Goal: Navigation & Orientation: Find specific page/section

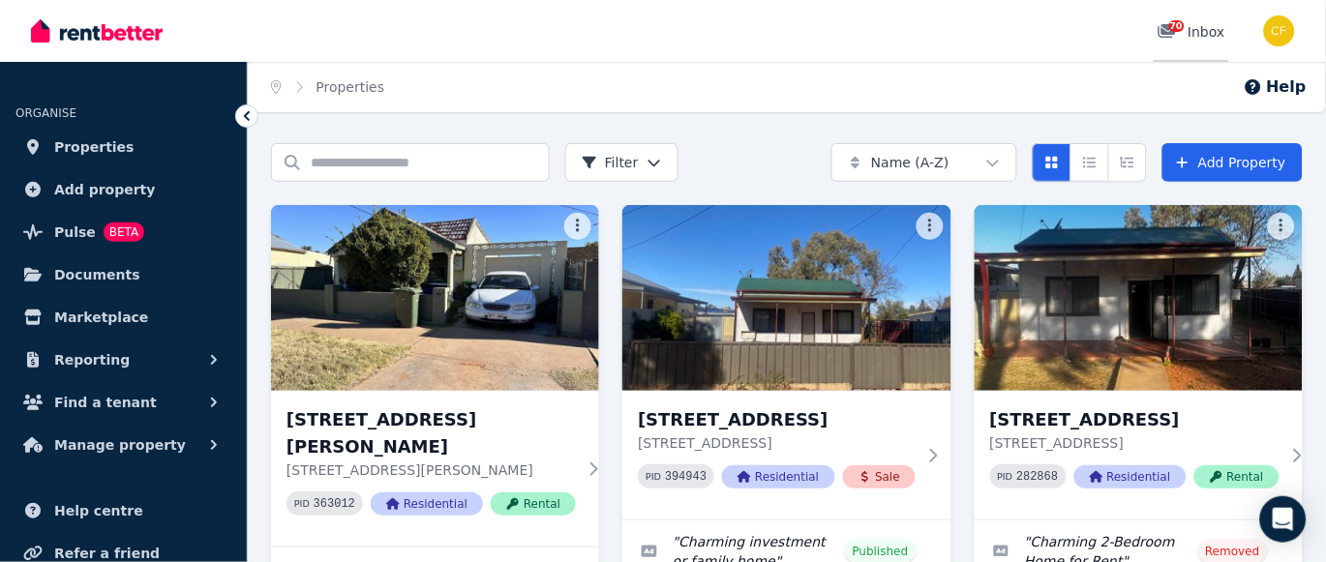
click at [1177, 20] on span "70" at bounding box center [1176, 26] width 15 height 12
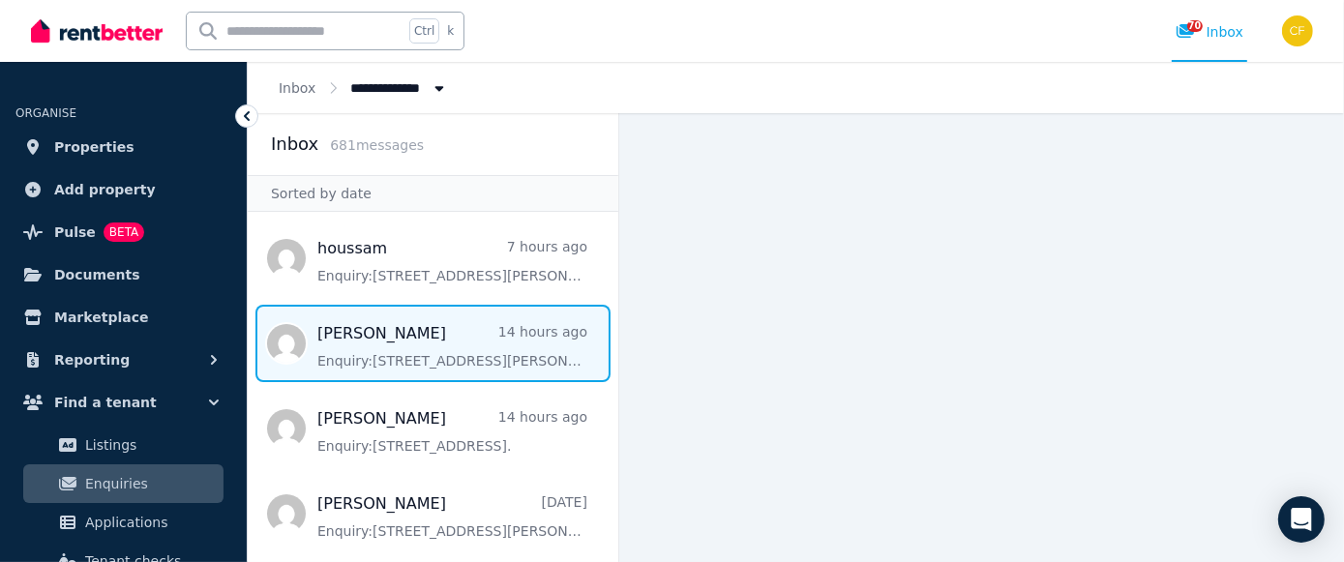
click at [420, 332] on span "Message list" at bounding box center [433, 343] width 371 height 77
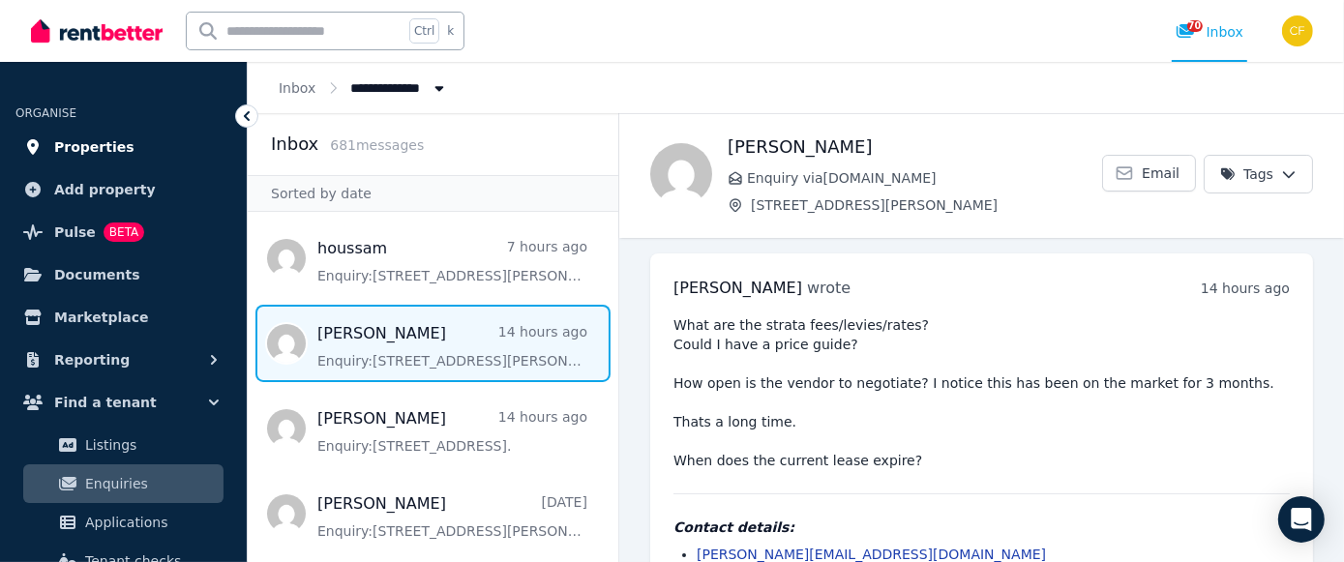
click at [106, 145] on span "Properties" at bounding box center [94, 146] width 80 height 23
